Goal: Check status: Check status

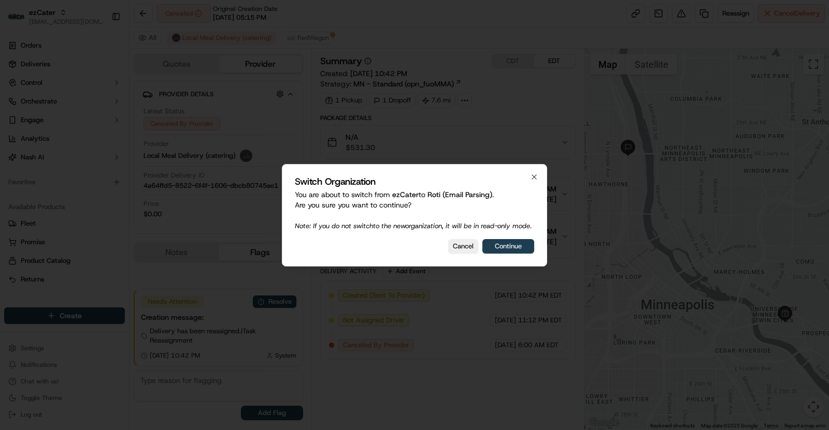
click at [508, 249] on button "Continue" at bounding box center [508, 246] width 52 height 15
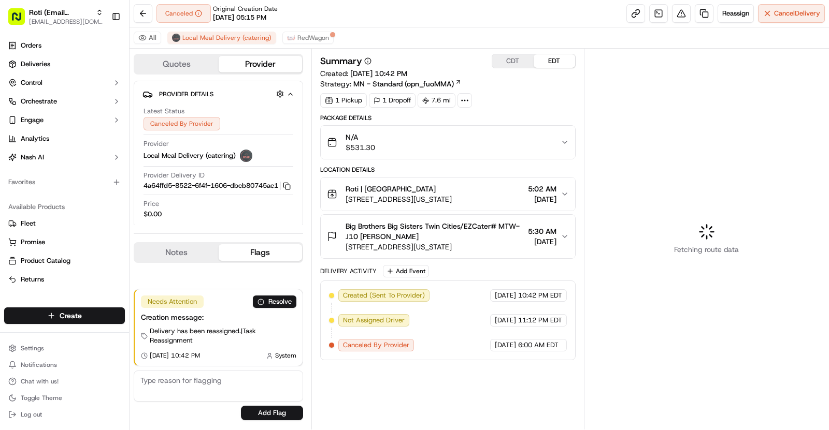
scroll to position [31, 0]
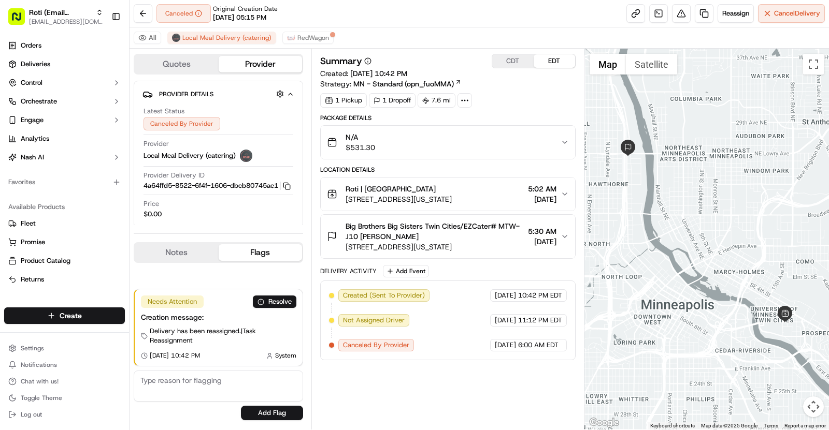
click at [306, 28] on div "All Local Meal Delivery (catering) RedWagon" at bounding box center [479, 37] width 699 height 21
click at [306, 32] on button "RedWagon" at bounding box center [307, 38] width 51 height 12
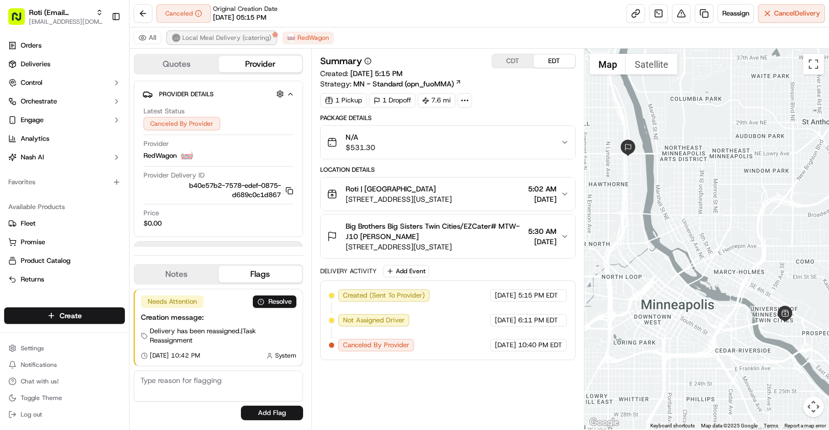
click at [230, 35] on span "Local Meal Delivery (catering)" at bounding box center [226, 38] width 89 height 8
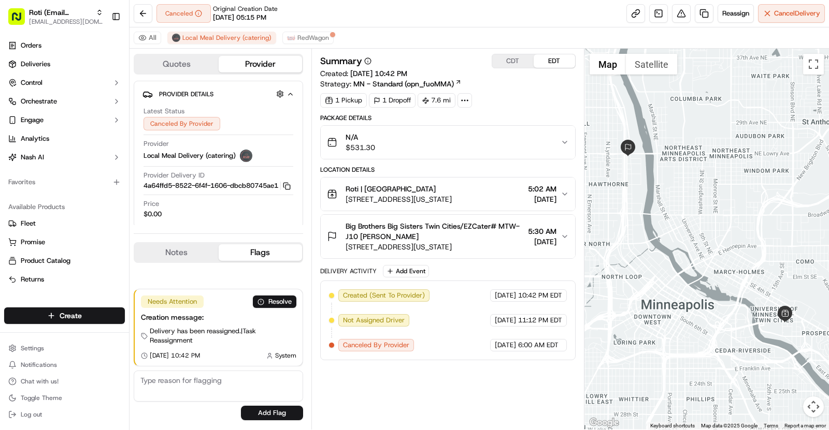
click at [414, 140] on div "N/A $531.30" at bounding box center [444, 142] width 234 height 21
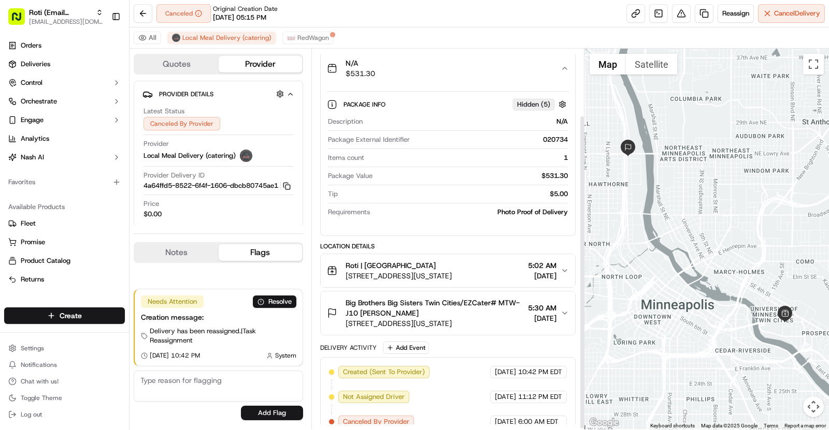
scroll to position [81, 0]
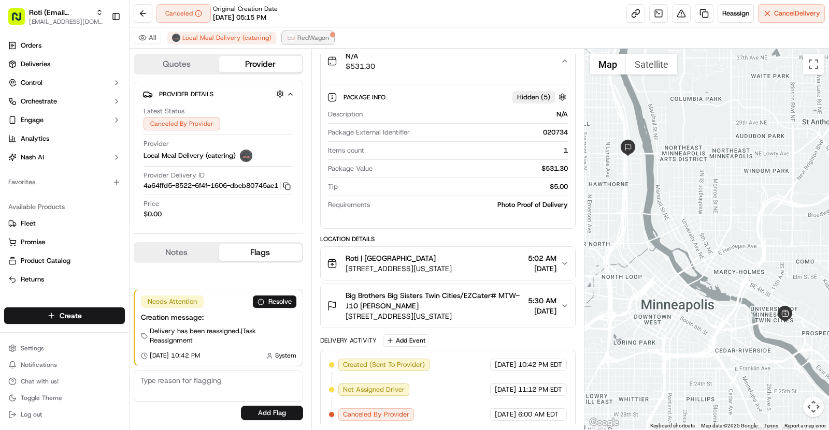
click at [308, 42] on button "RedWagon" at bounding box center [307, 38] width 51 height 12
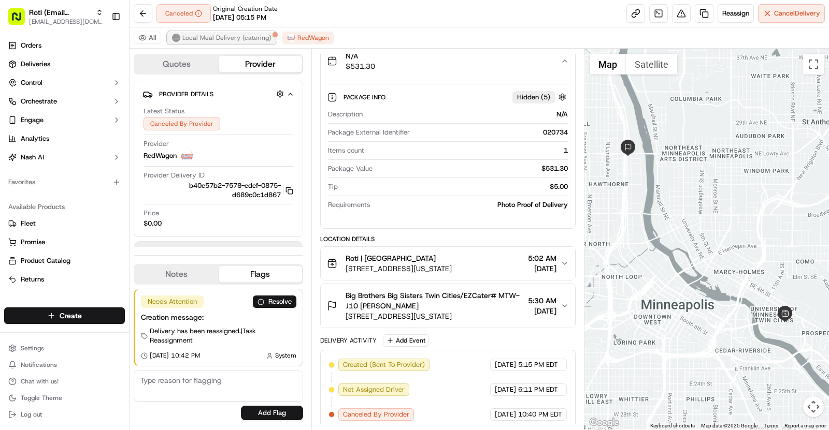
click at [239, 37] on span "Local Meal Delivery (catering)" at bounding box center [226, 38] width 89 height 8
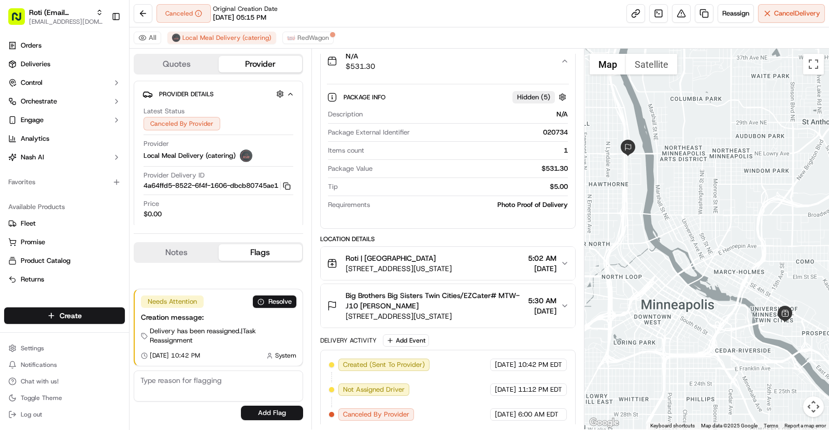
click at [549, 128] on div "020734" at bounding box center [491, 132] width 154 height 9
click at [297, 41] on span "RedWagon" at bounding box center [313, 38] width 32 height 8
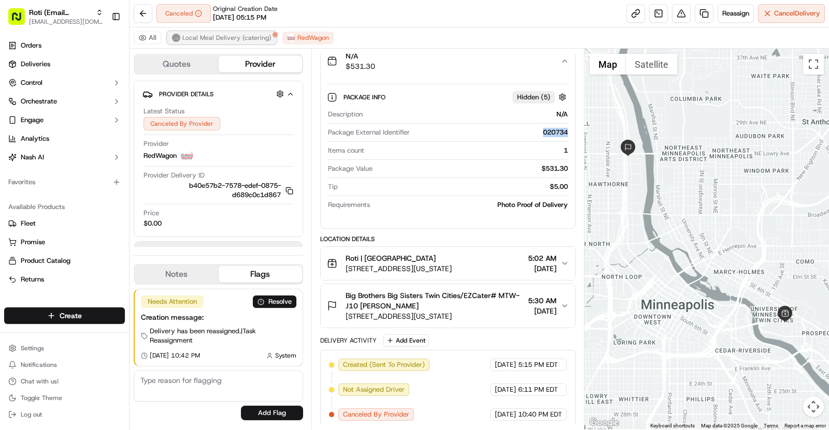
click at [226, 39] on span "Local Meal Delivery (catering)" at bounding box center [226, 38] width 89 height 8
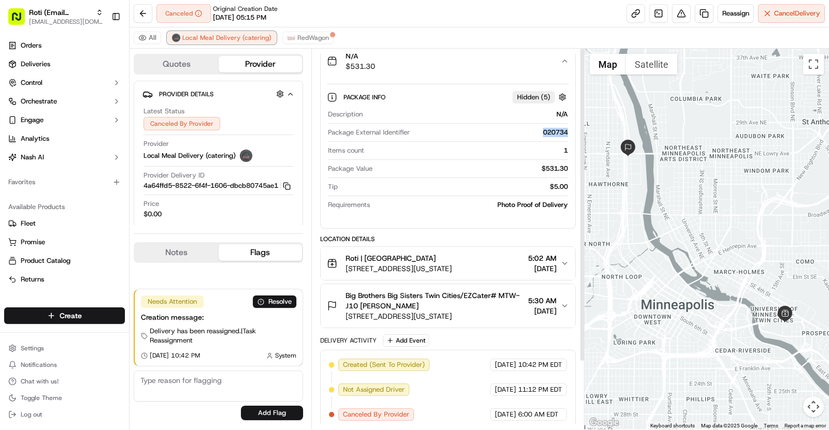
scroll to position [0, 0]
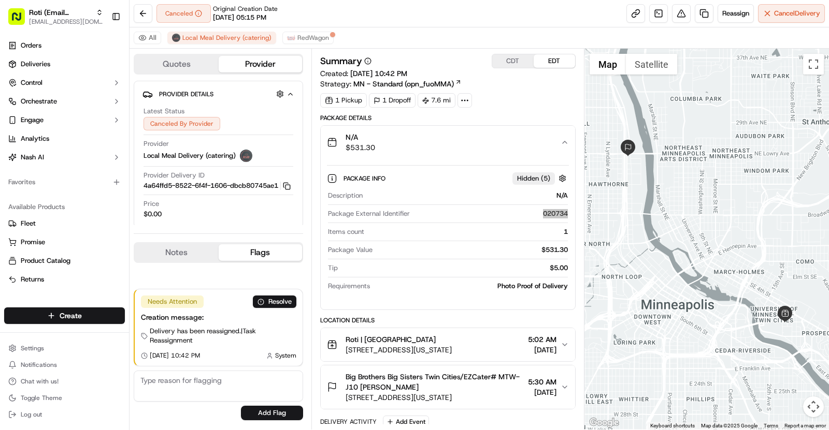
click at [424, 86] on span "MN - Standard (opn_fuoMMA)" at bounding box center [403, 84] width 100 height 10
click at [514, 57] on button "CDT" at bounding box center [512, 60] width 41 height 13
click at [553, 56] on button "EDT" at bounding box center [554, 60] width 41 height 13
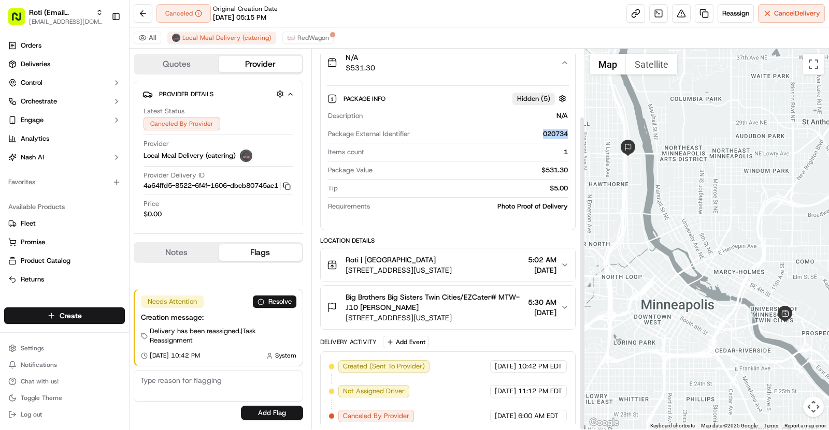
scroll to position [81, 0]
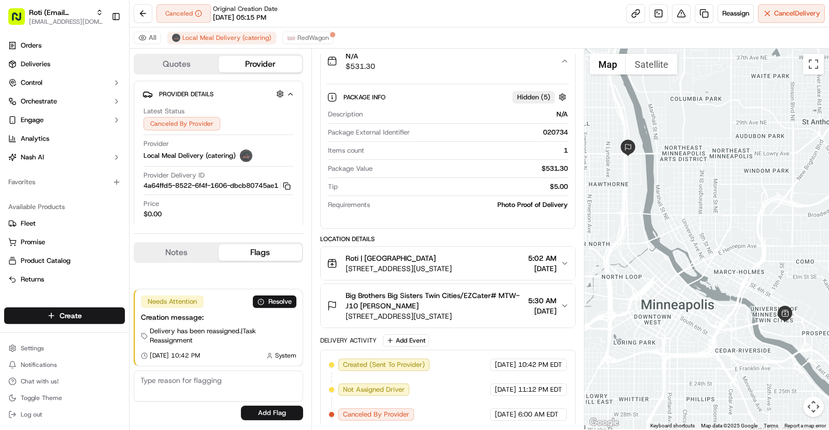
click at [449, 256] on div "Roti | University of MN" at bounding box center [399, 258] width 106 height 10
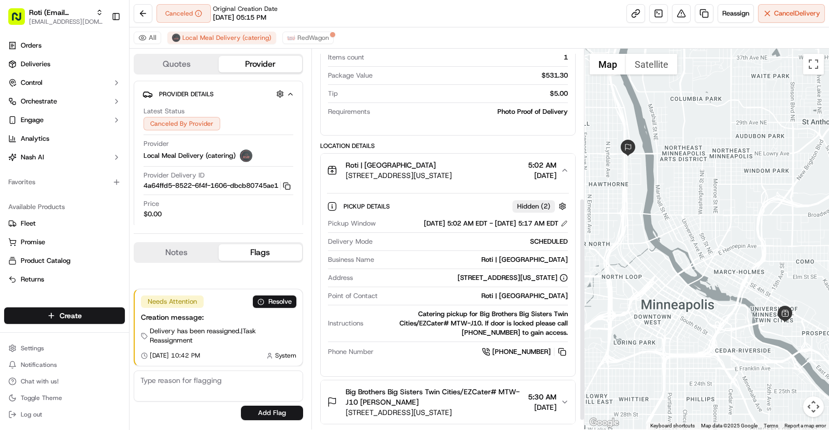
scroll to position [270, 0]
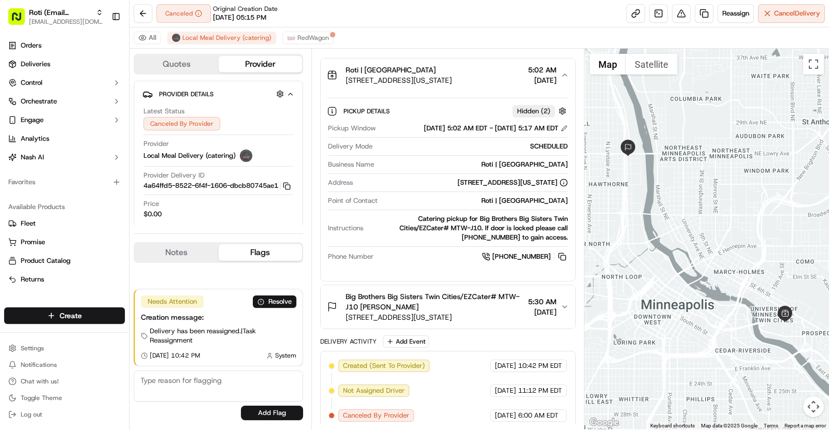
click at [493, 296] on span "Big Brothers Big Sisters Twin Cities/EZCater# MTW-J10 Silvia Angel" at bounding box center [435, 302] width 178 height 21
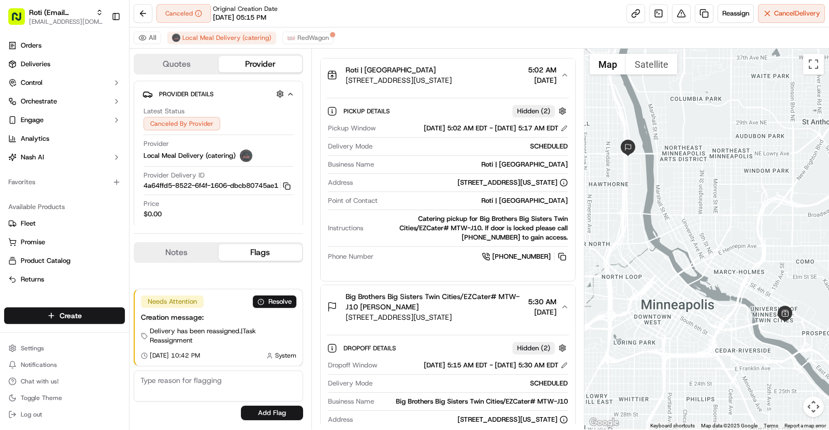
scroll to position [440, 0]
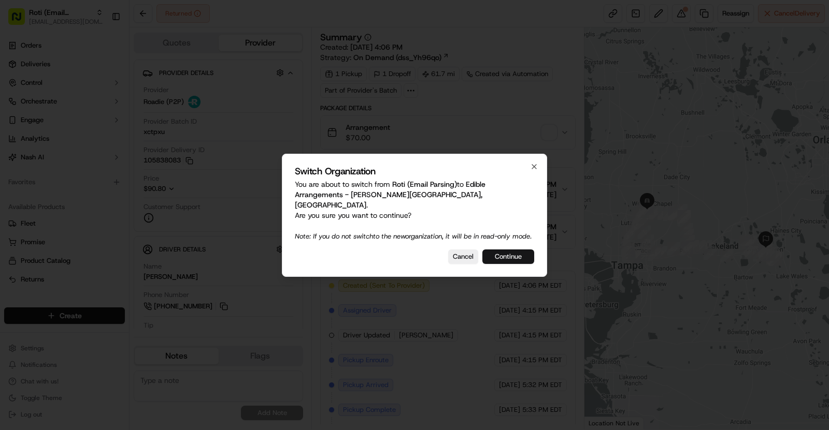
click at [510, 253] on button "Continue" at bounding box center [508, 257] width 52 height 15
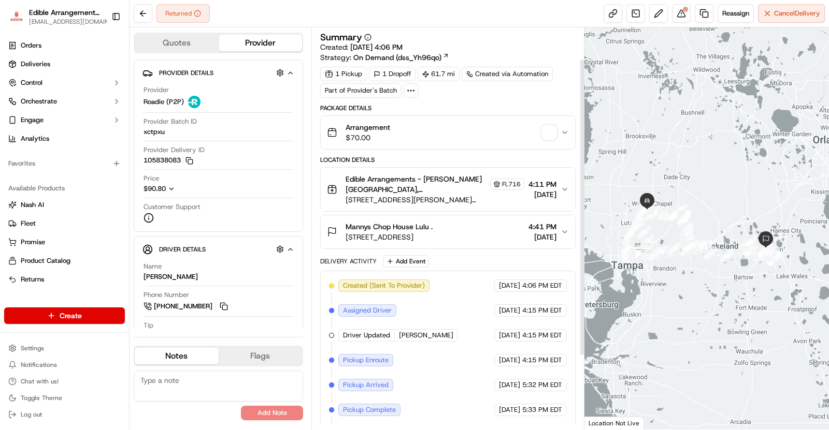
scroll to position [141, 0]
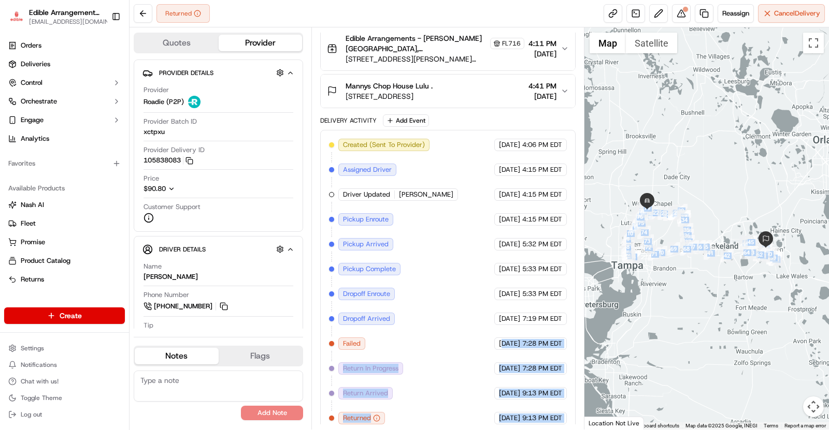
drag, startPoint x: 485, startPoint y: 339, endPoint x: 588, endPoint y: 343, distance: 103.7
click at [588, 343] on div "Quotes Provider Provider Details Hidden ( 3 ) Provider Roadie (P2P) Provider Ba…" at bounding box center [479, 228] width 699 height 403
click at [538, 389] on span "9:13 PM EDT" at bounding box center [542, 393] width 40 height 9
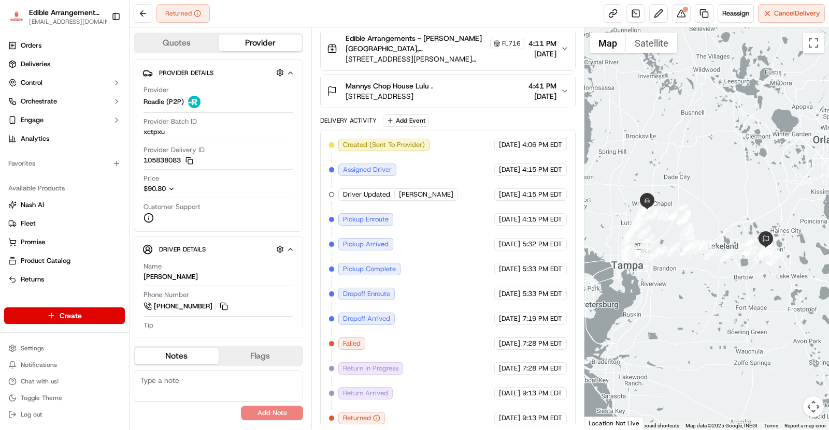
drag, startPoint x: 506, startPoint y: 387, endPoint x: 540, endPoint y: 387, distance: 34.2
click at [511, 389] on span "09/10/2025" at bounding box center [509, 393] width 21 height 9
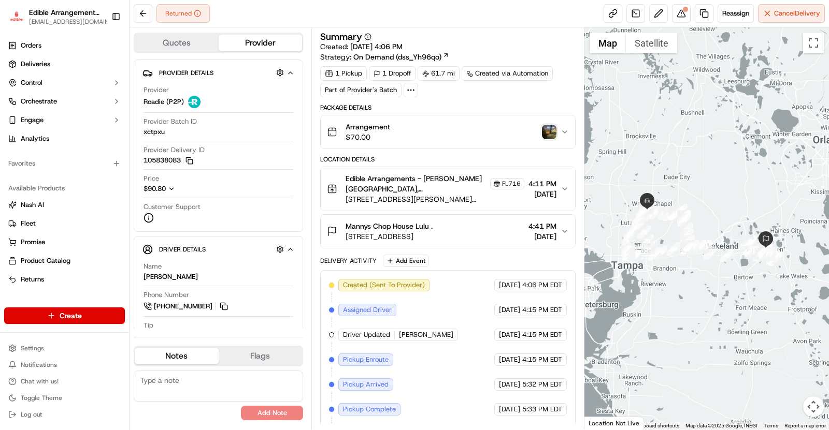
click at [433, 232] on span "1100 3rd St NE, Winter Haven, FL 33881, USA" at bounding box center [389, 237] width 87 height 10
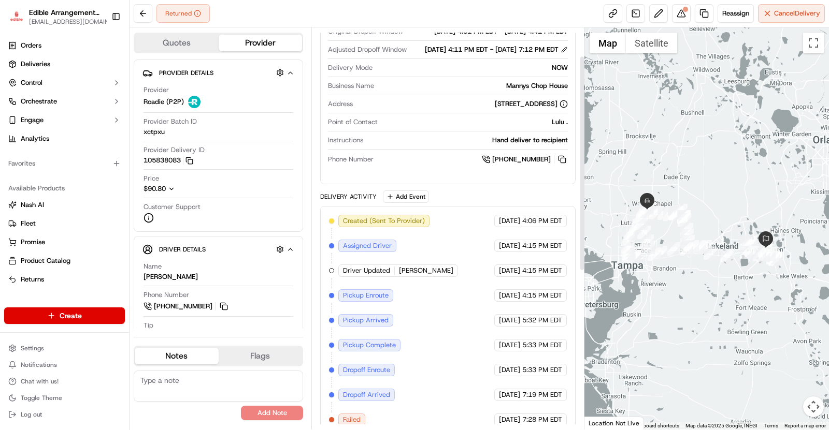
scroll to position [274, 0]
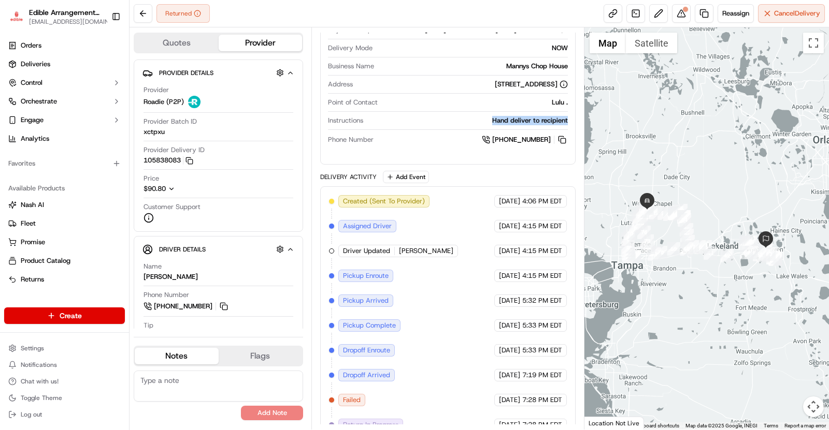
drag, startPoint x: 490, startPoint y: 138, endPoint x: 575, endPoint y: 138, distance: 85.0
click at [575, 138] on div "Dropoff Details Hidden ( 2 ) Original Dropoff Window 09/10/2025 4:31 PM EDT - 0…" at bounding box center [448, 65] width 254 height 181
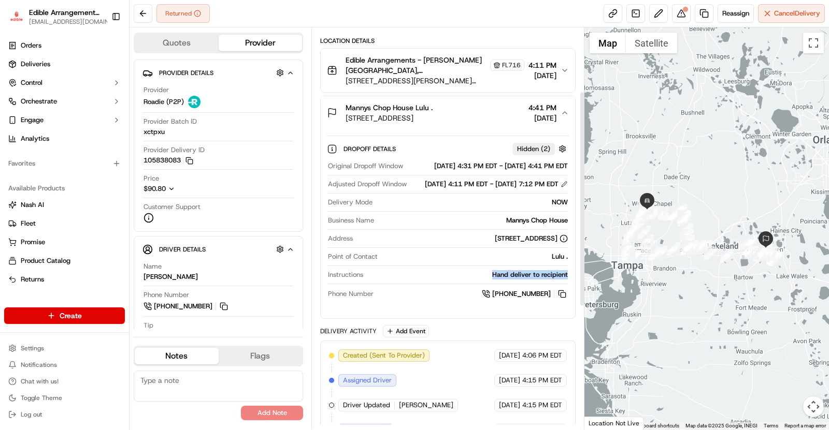
scroll to position [120, 0]
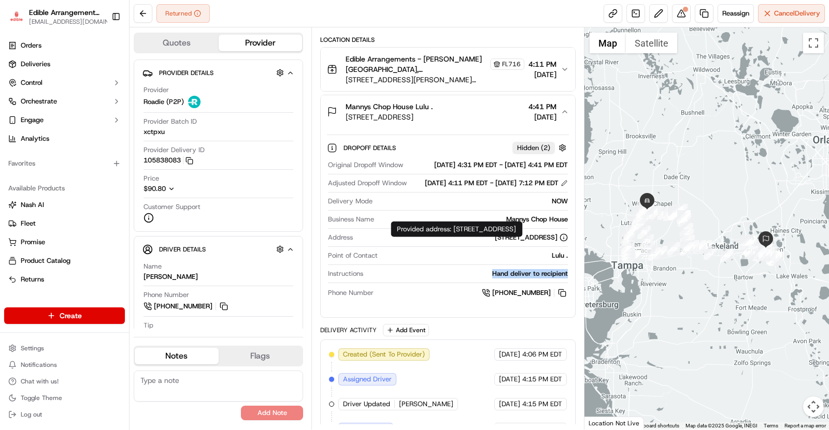
drag, startPoint x: 409, startPoint y: 256, endPoint x: 536, endPoint y: 256, distance: 127.4
click at [536, 242] on div "1100 3rd St NE, Winter Haven, FL 33881, USA" at bounding box center [462, 237] width 211 height 9
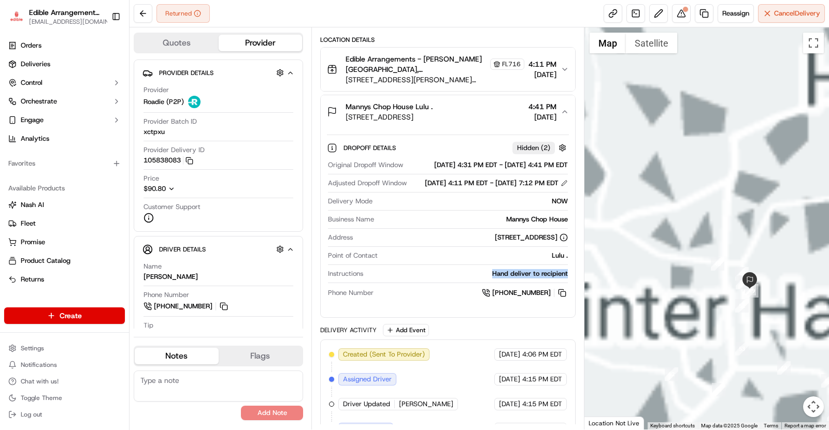
drag, startPoint x: 762, startPoint y: 243, endPoint x: 689, endPoint y: 233, distance: 73.3
click at [689, 233] on div at bounding box center [706, 228] width 245 height 403
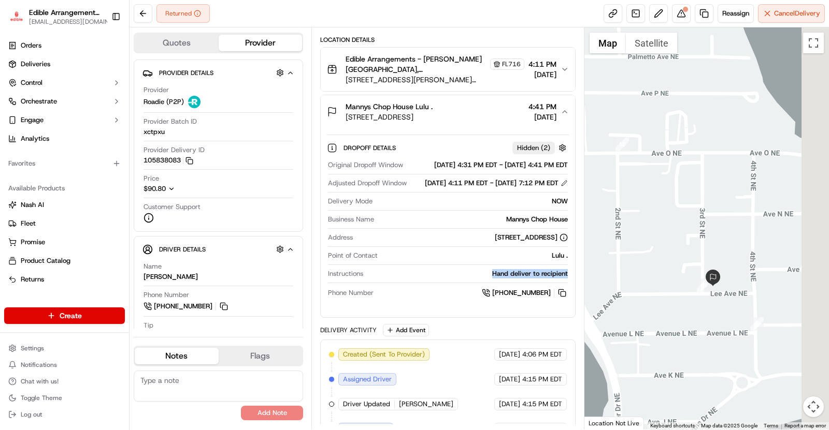
drag, startPoint x: 739, startPoint y: 270, endPoint x: 684, endPoint y: 211, distance: 81.0
click at [684, 211] on div at bounding box center [706, 228] width 245 height 403
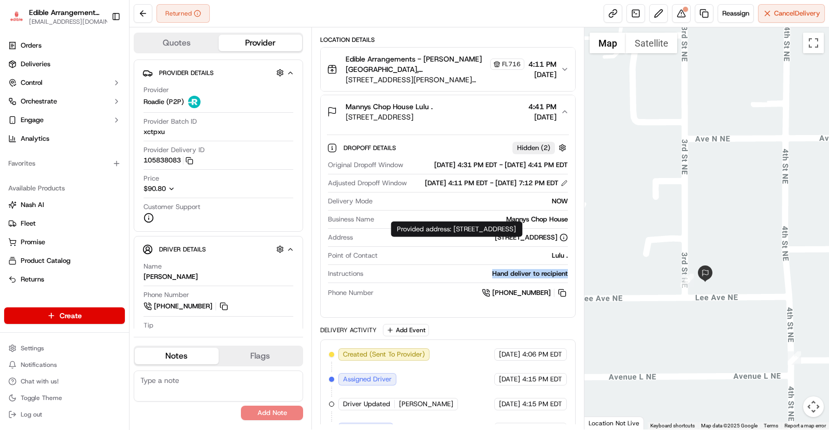
click at [495, 242] on div "1100 3rd St NE, Winter Haven, FL 33881, USA" at bounding box center [531, 237] width 73 height 9
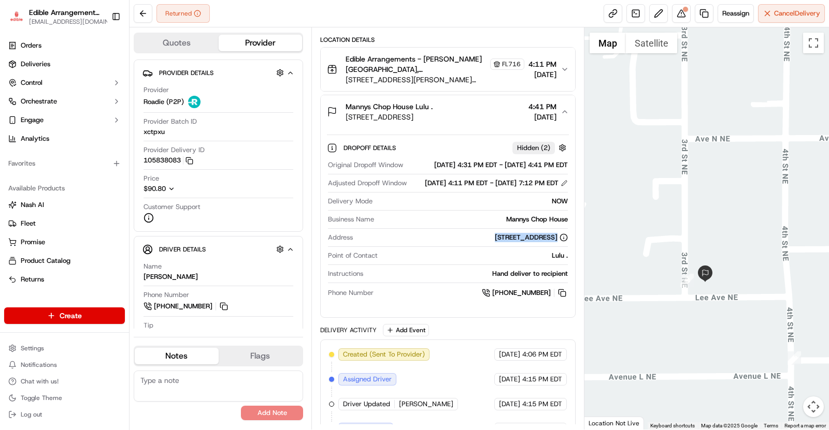
click at [495, 242] on div "1100 3rd St NE, Winter Haven, FL 33881, USA" at bounding box center [531, 237] width 73 height 9
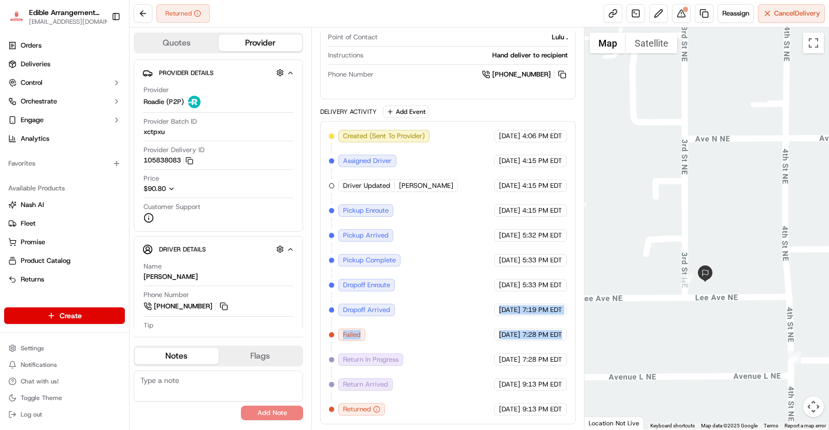
drag, startPoint x: 478, startPoint y: 310, endPoint x: 563, endPoint y: 337, distance: 89.1
click at [563, 337] on div "Created (Sent To Provider) Roadie (P2P) 09/10/2025 4:06 PM EDT Assigned Driver …" at bounding box center [448, 273] width 238 height 286
